Goal: Find specific page/section

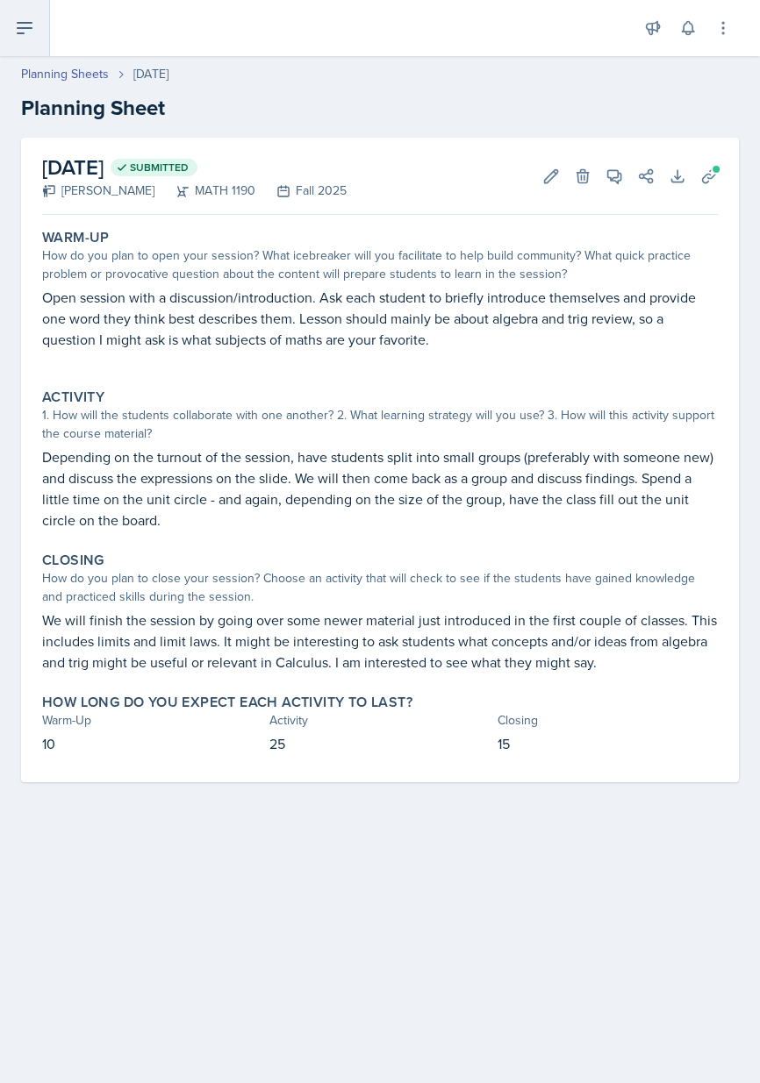
click at [41, 48] on button at bounding box center [25, 28] width 50 height 56
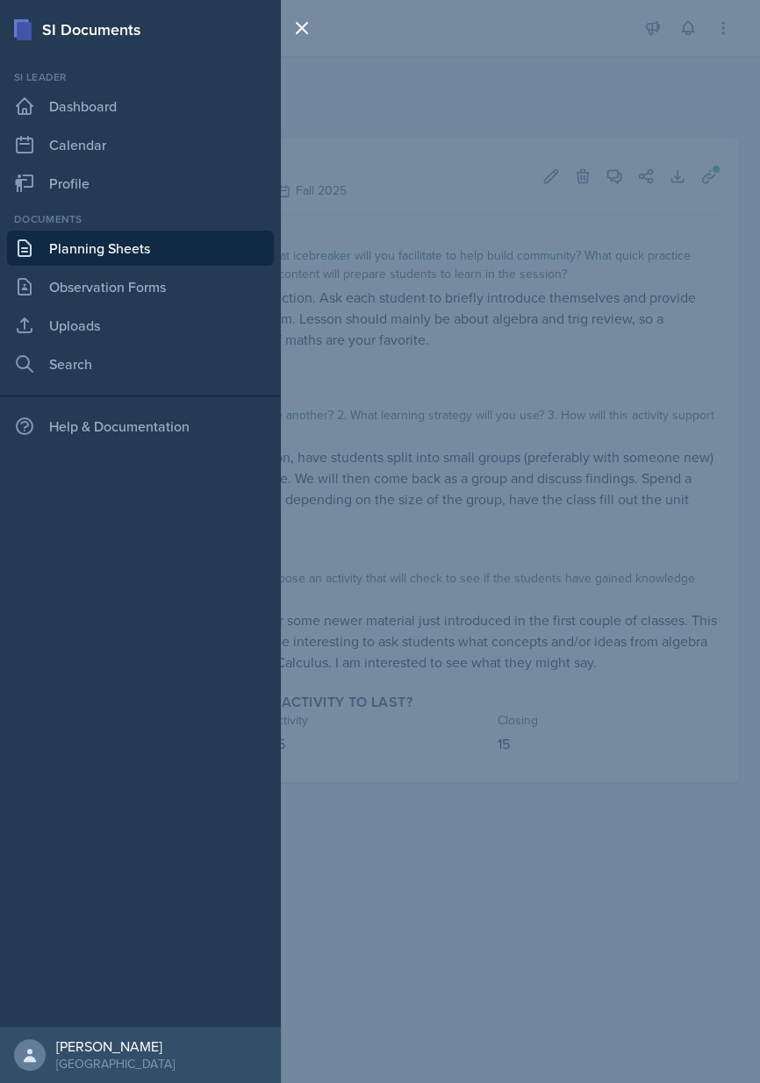
click at [167, 247] on link "Planning Sheets" at bounding box center [140, 248] width 267 height 35
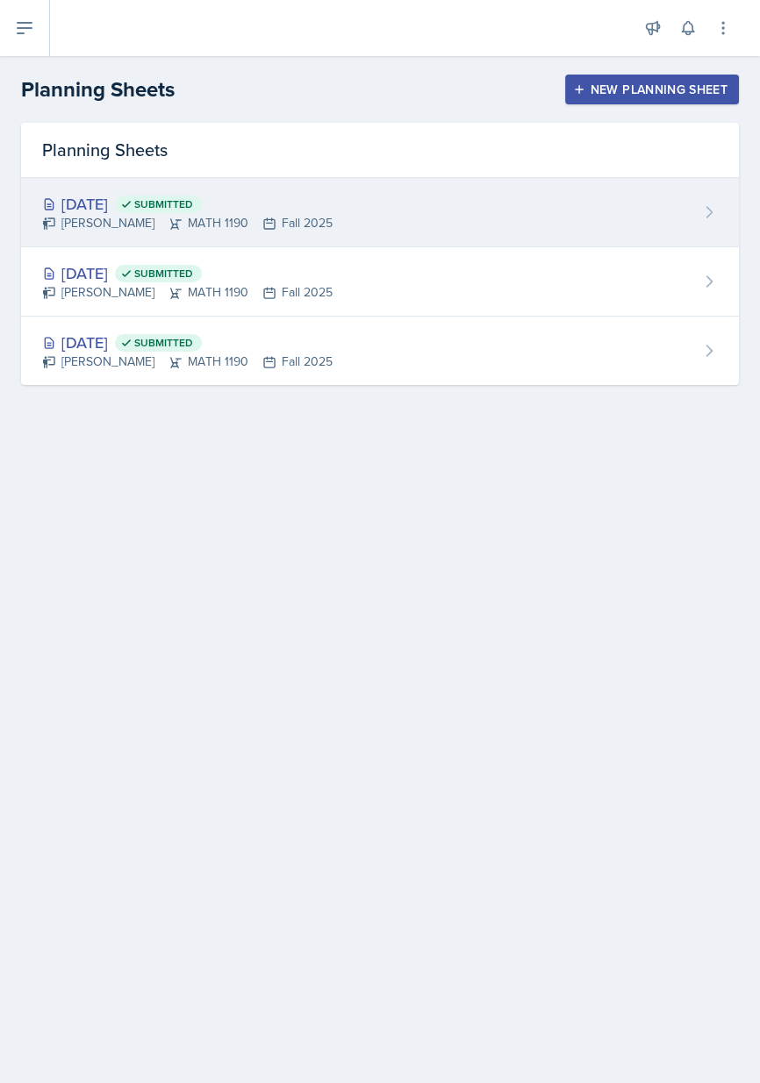
click at [148, 206] on div "[DATE] Submitted" at bounding box center [187, 204] width 290 height 24
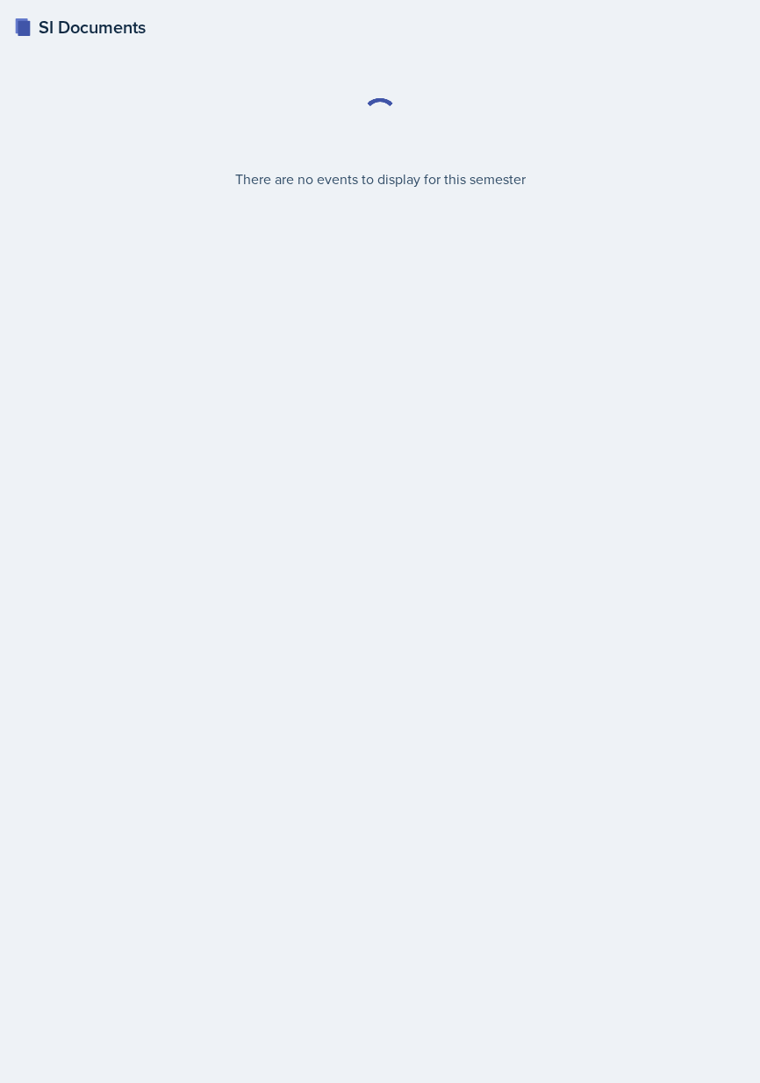
select select "2bed604d-1099-4043-b1bc-2365e8740244"
